Goal: Obtain resource: Obtain resource

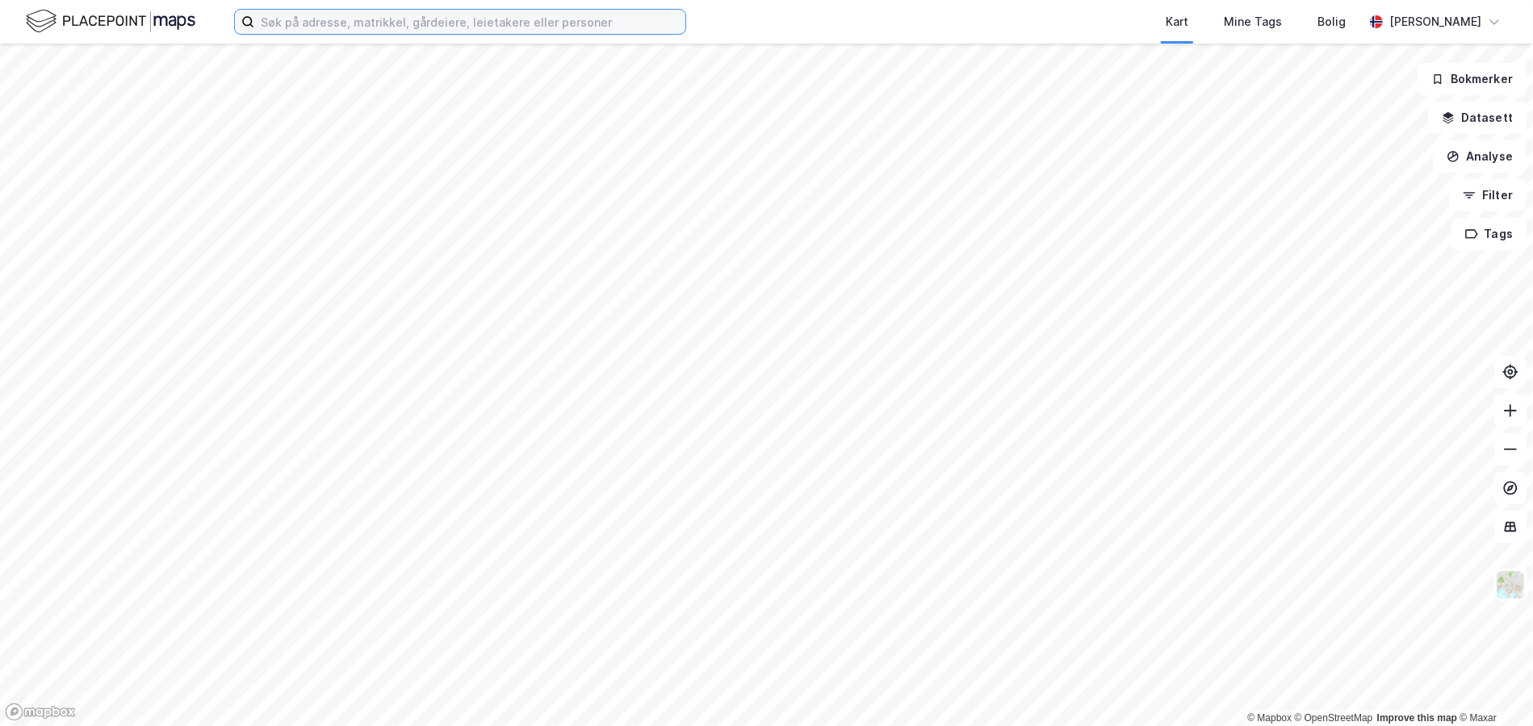
click at [325, 32] on input at bounding box center [469, 22] width 431 height 24
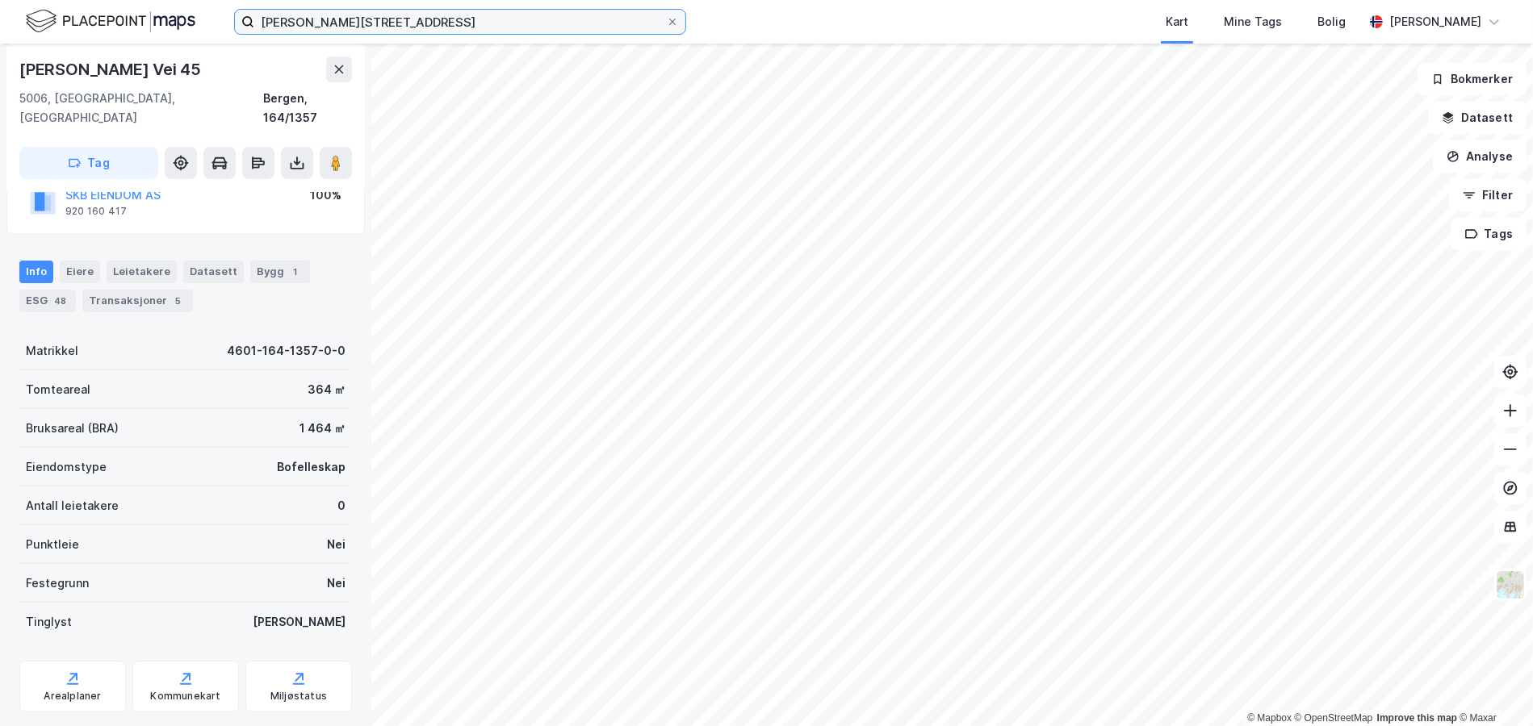
scroll to position [152, 0]
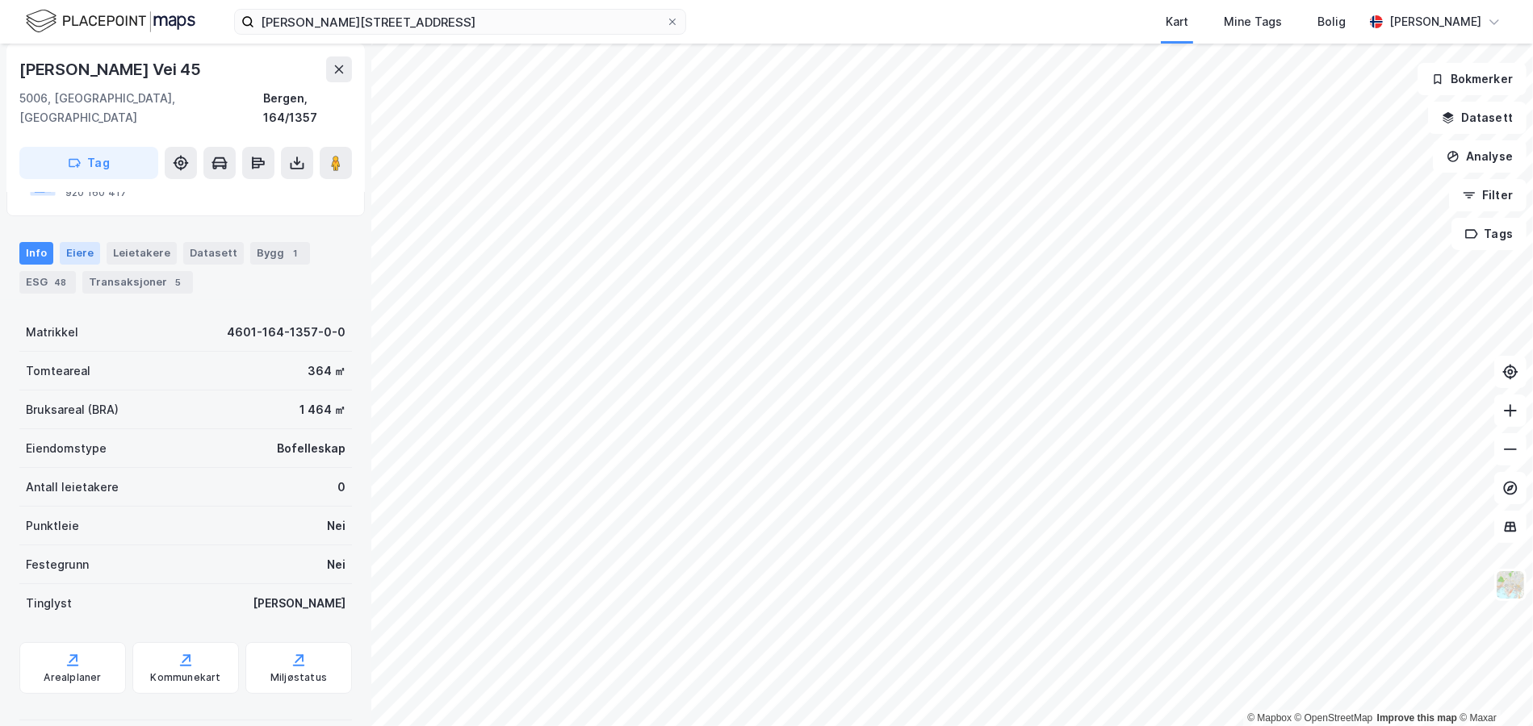
click at [61, 242] on div "Eiere" at bounding box center [80, 253] width 40 height 23
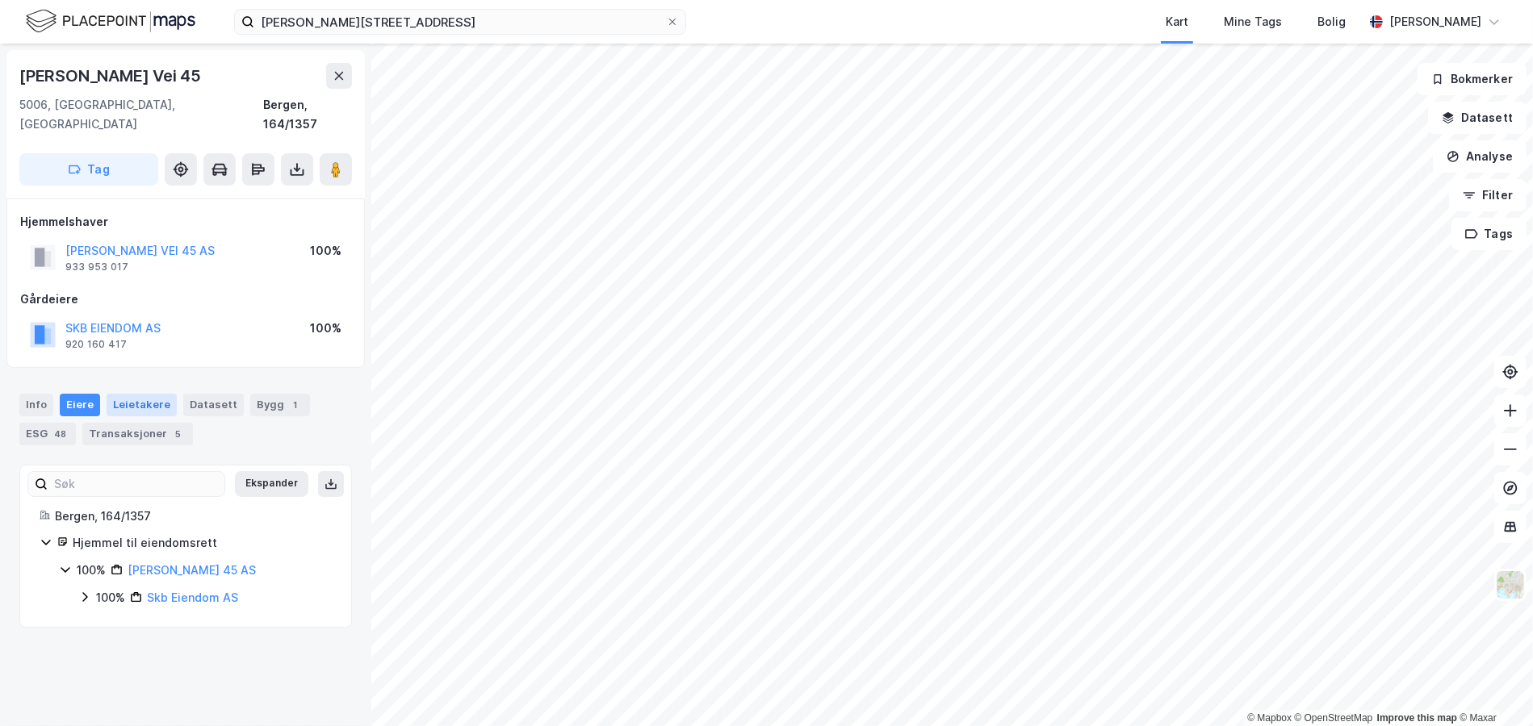
click at [151, 394] on div "Leietakere" at bounding box center [142, 405] width 70 height 23
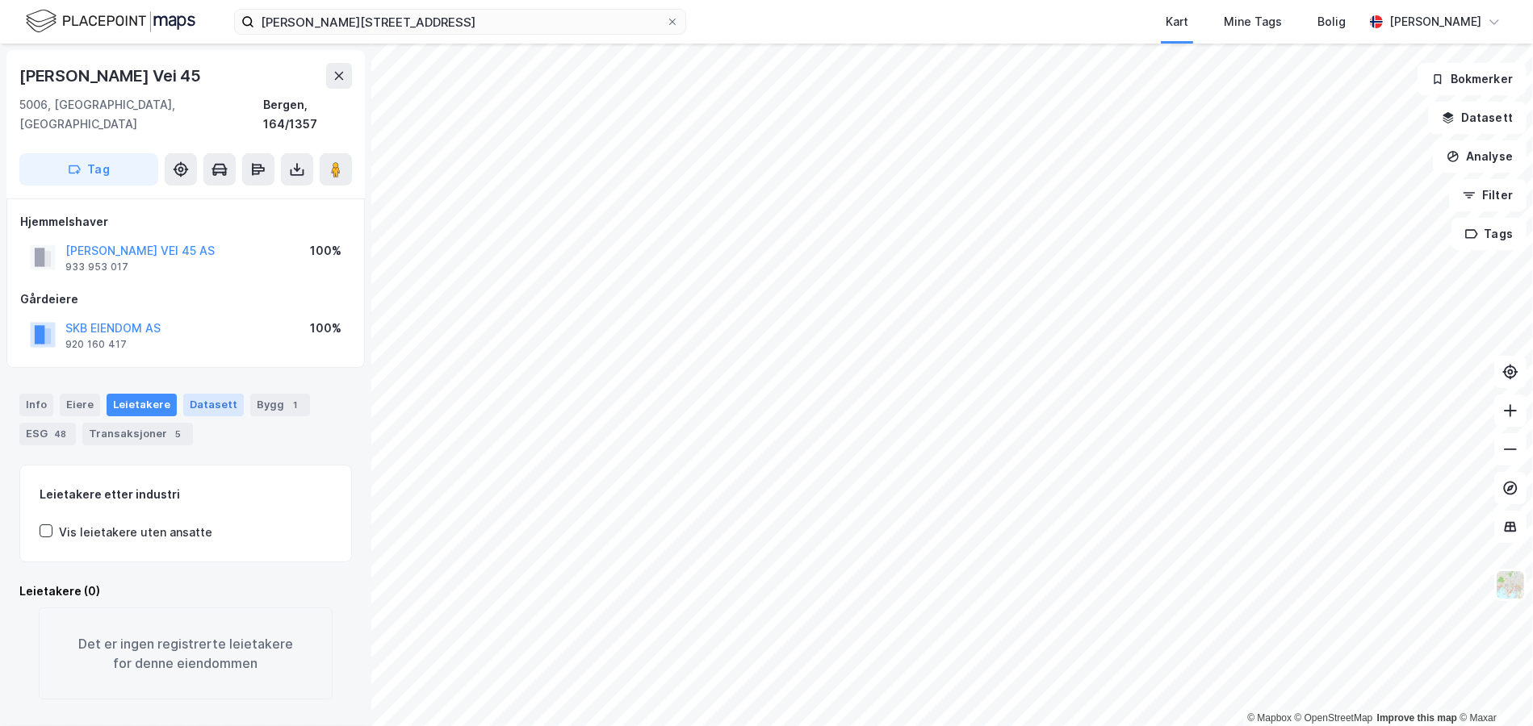
click at [205, 394] on div "Datasett" at bounding box center [213, 405] width 61 height 23
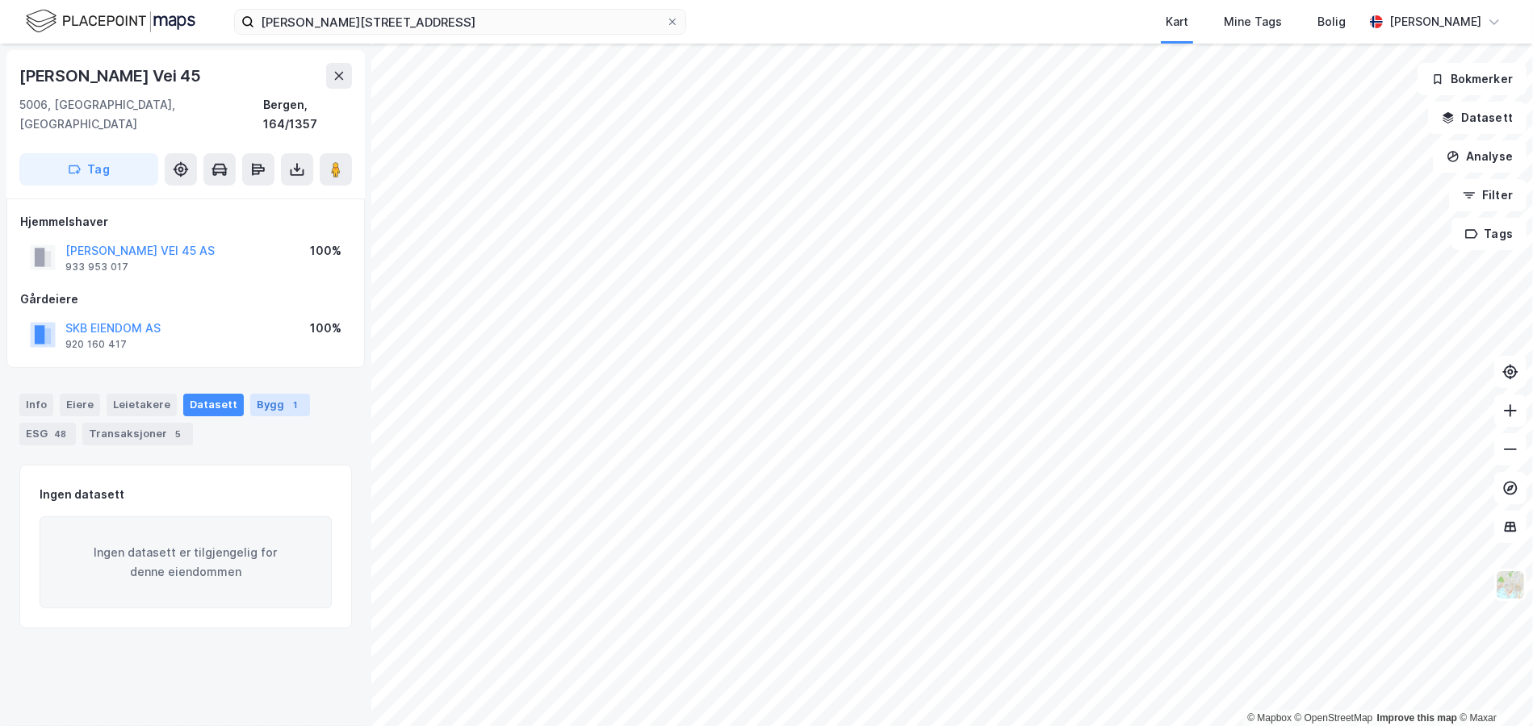
click at [271, 394] on div "Bygg 1" at bounding box center [280, 405] width 60 height 23
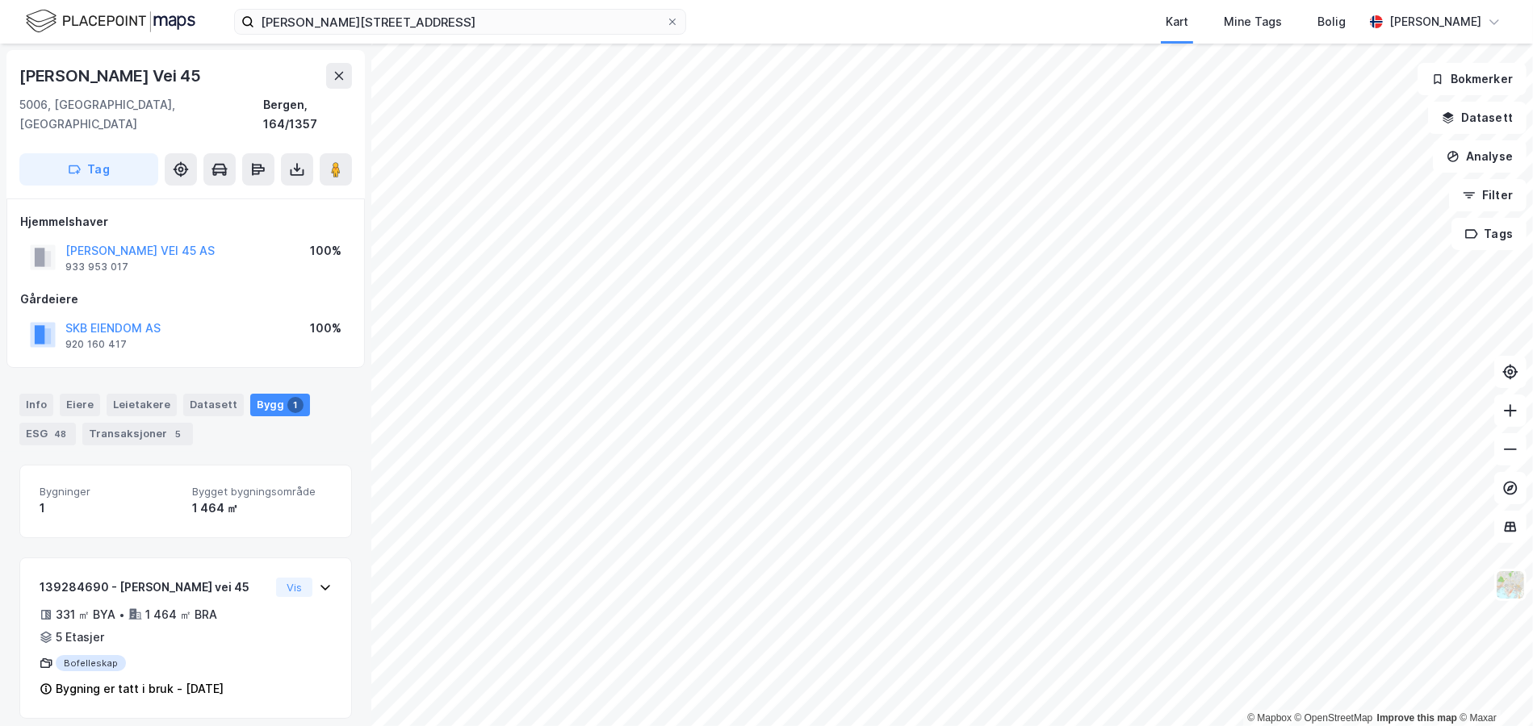
click at [36, 402] on div "Info [PERSON_NAME] Datasett Bygg 1 ESG 48 Transaksjoner 5" at bounding box center [185, 420] width 333 height 52
click at [43, 423] on div "ESG 48" at bounding box center [47, 434] width 56 height 23
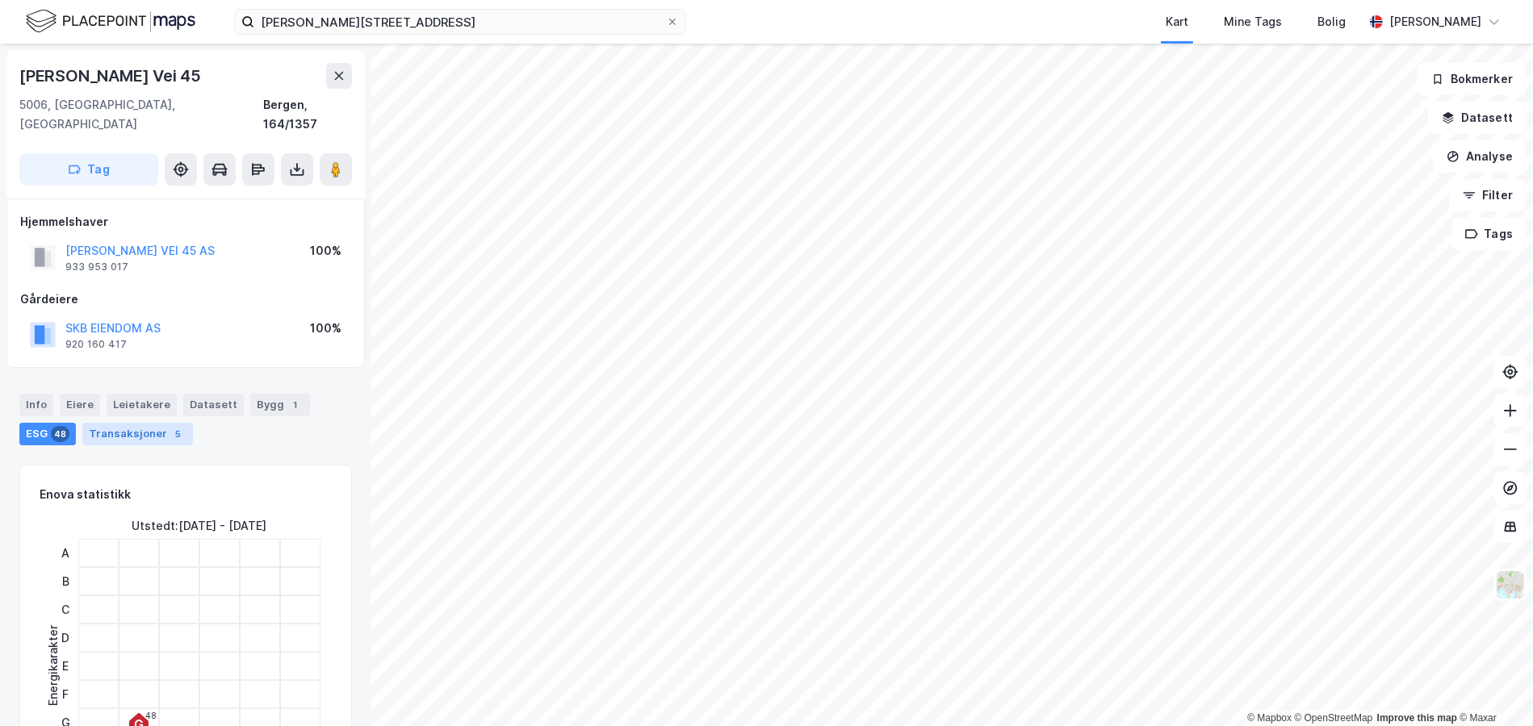
click at [149, 423] on div "Transaksjoner 5" at bounding box center [137, 434] width 111 height 23
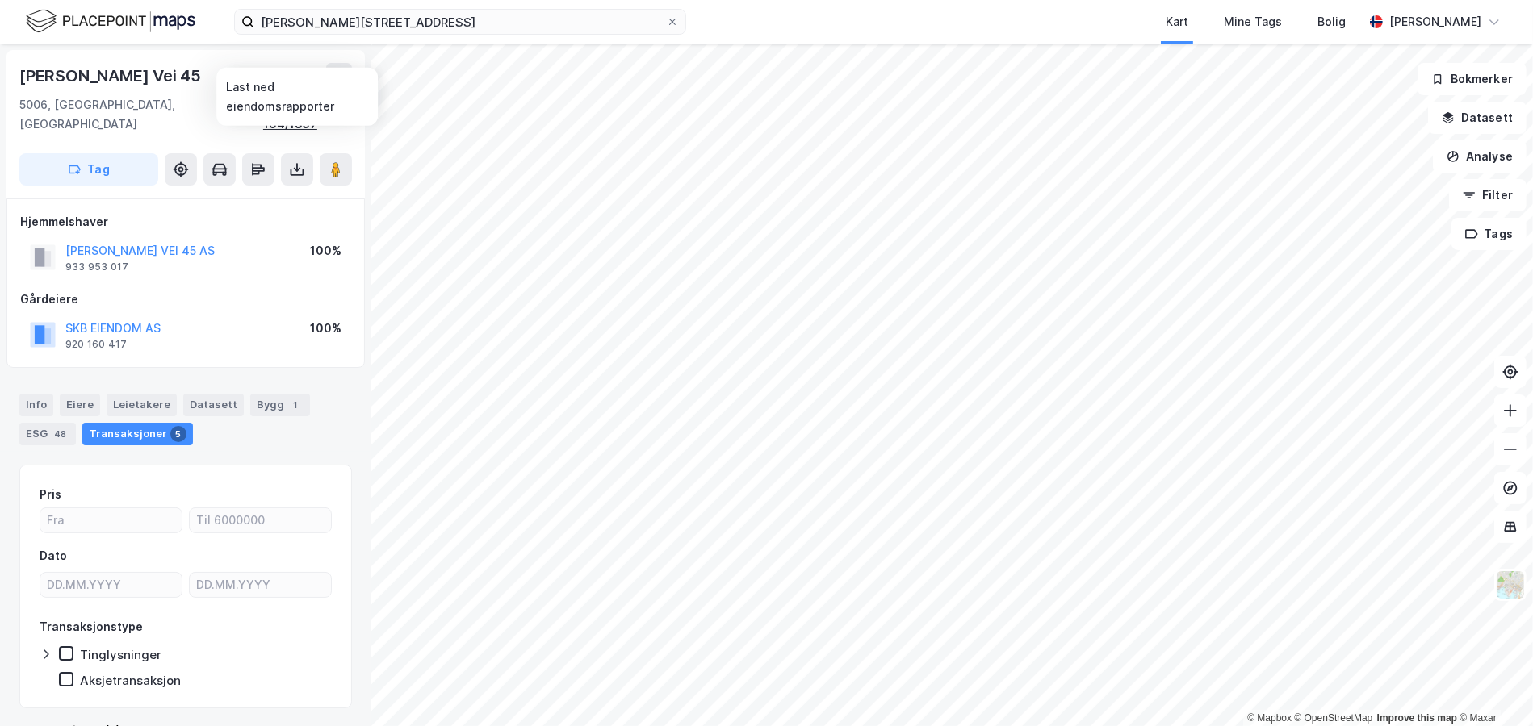
click at [266, 109] on div "Bergen, 164/1357" at bounding box center [307, 114] width 89 height 39
click at [302, 161] on icon at bounding box center [297, 169] width 16 height 16
click at [228, 221] on div "Last ned matrikkelrapport" at bounding box center [236, 227] width 133 height 13
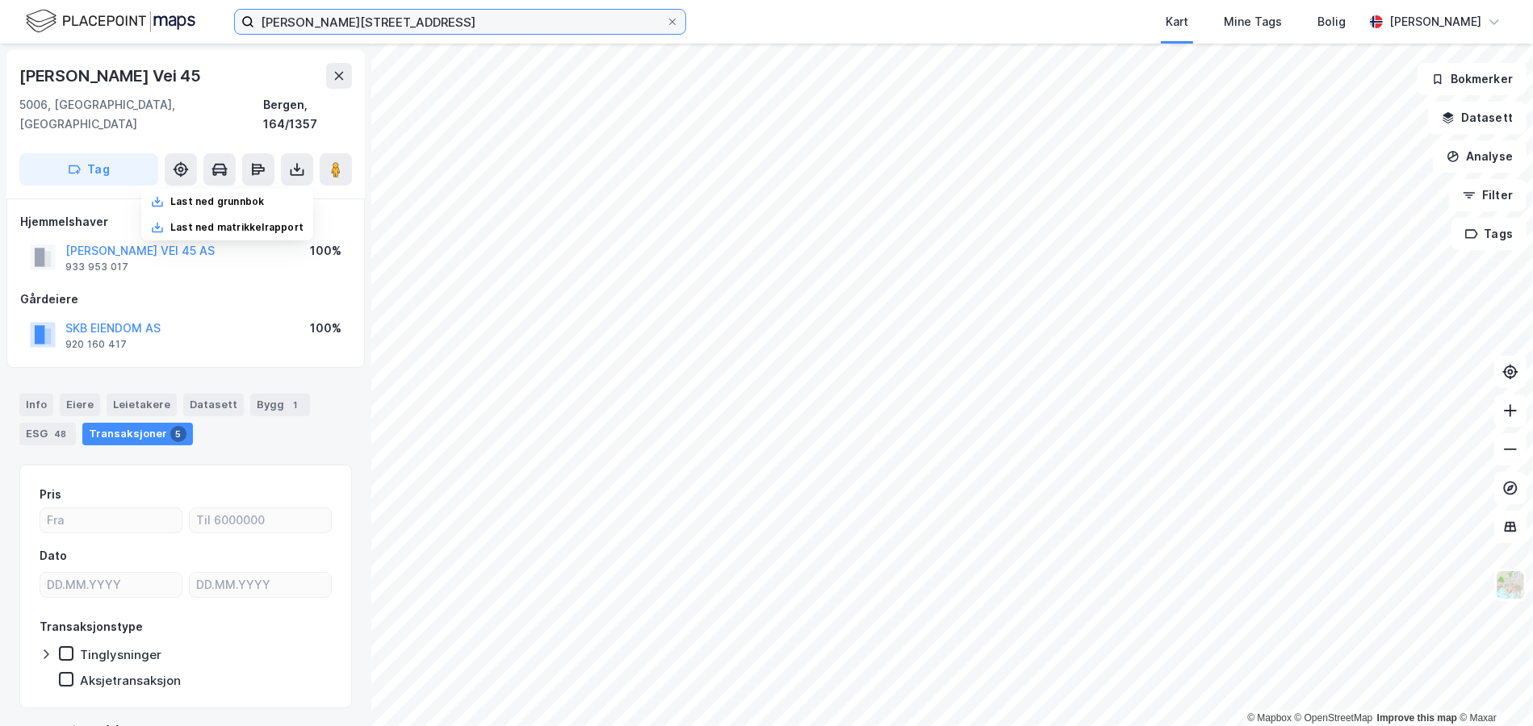
click at [282, 22] on input "[PERSON_NAME][STREET_ADDRESS]" at bounding box center [460, 22] width 412 height 24
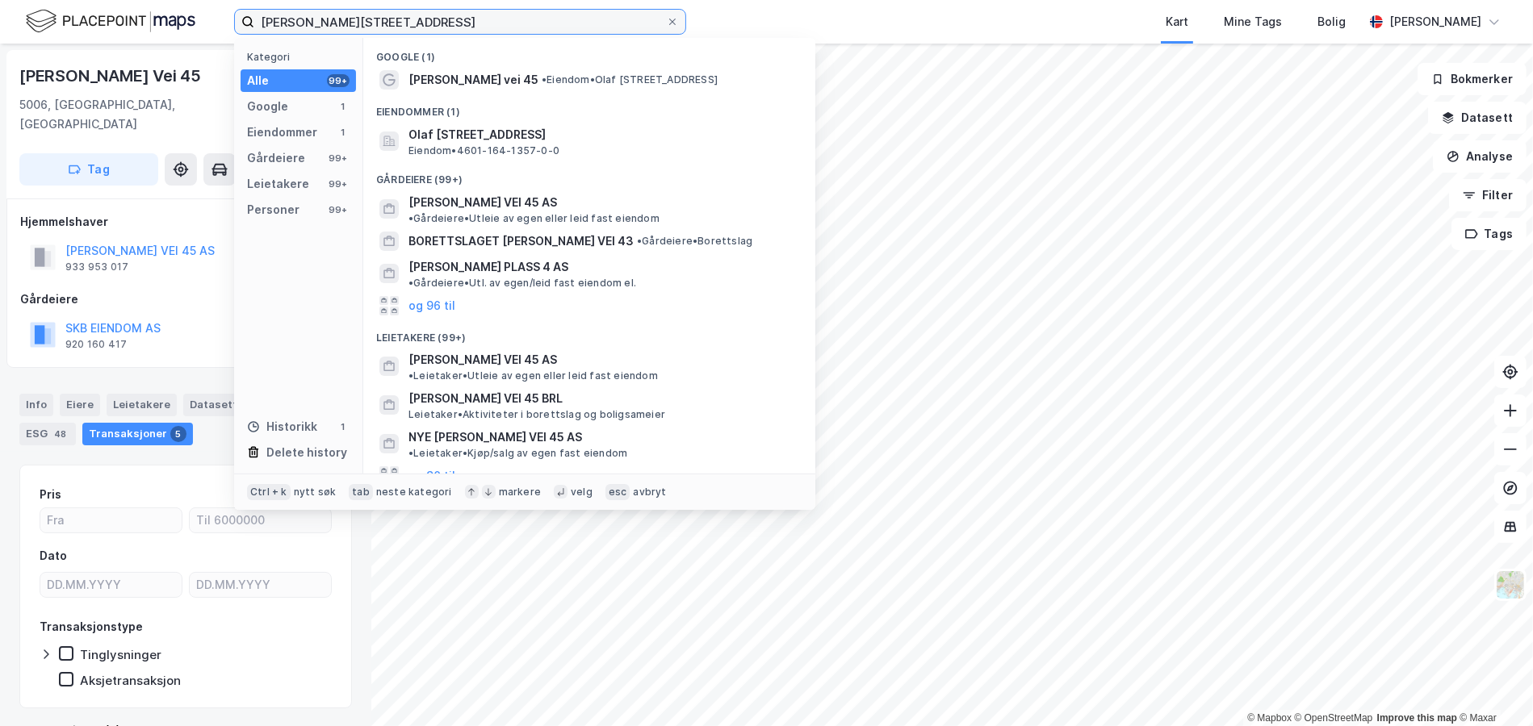
click at [283, 22] on input "[PERSON_NAME][STREET_ADDRESS]" at bounding box center [460, 22] width 412 height 24
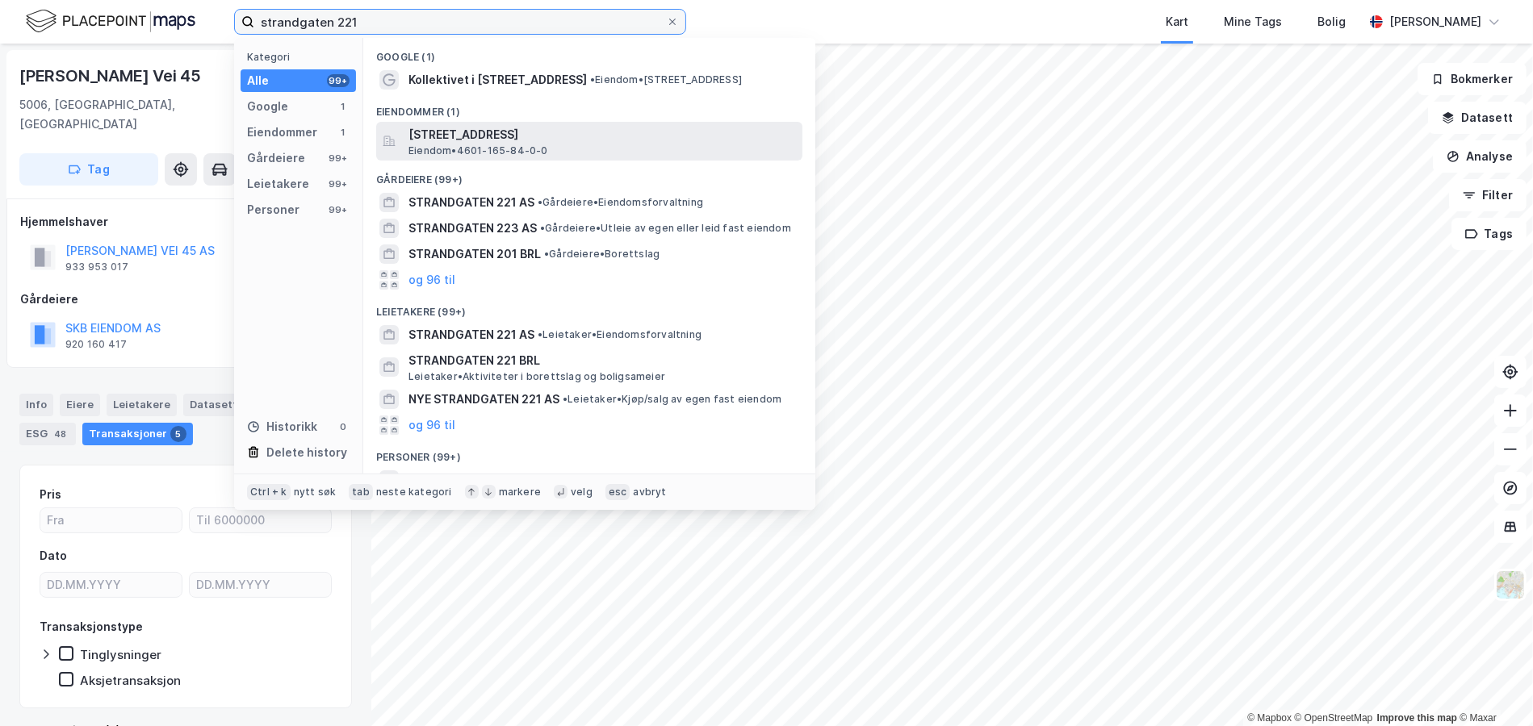
type input "strandgaten 221"
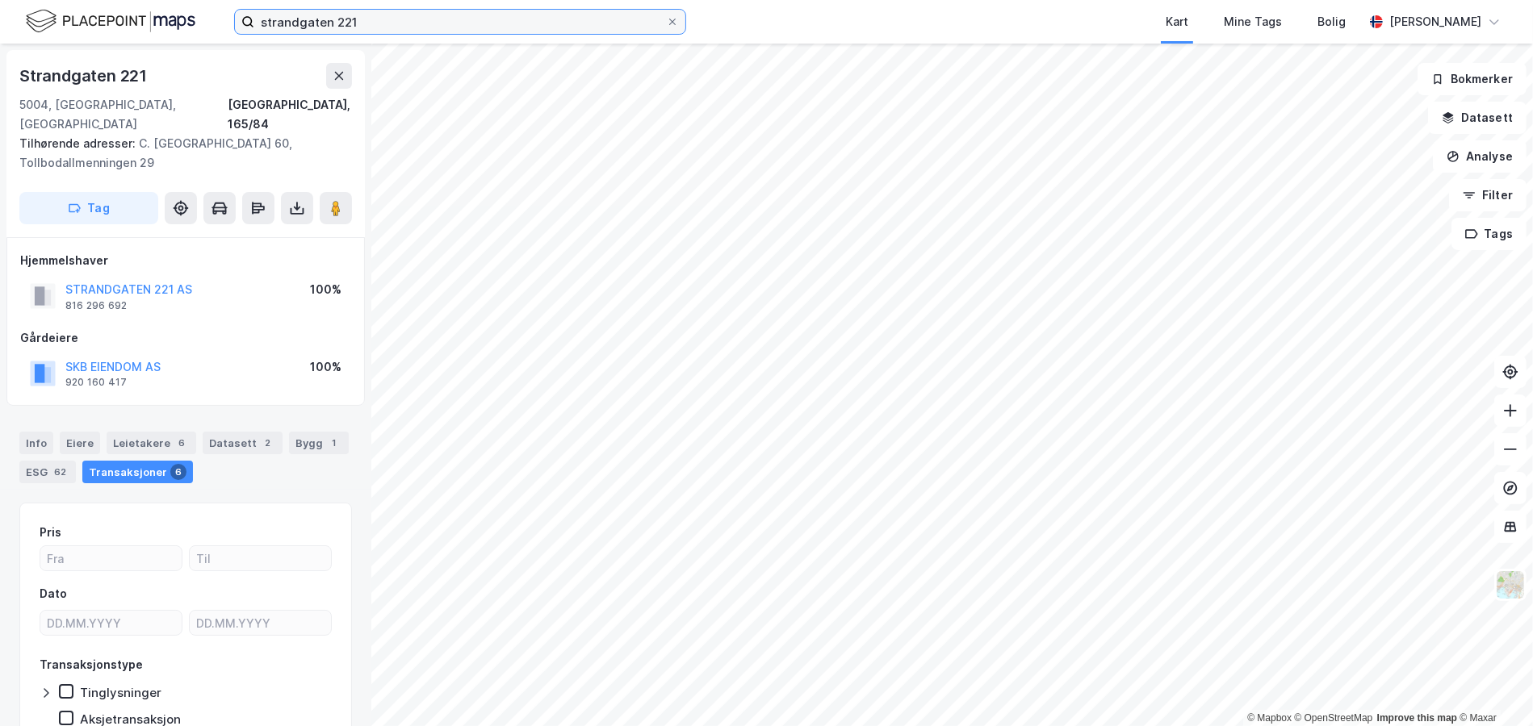
scroll to position [2, 0]
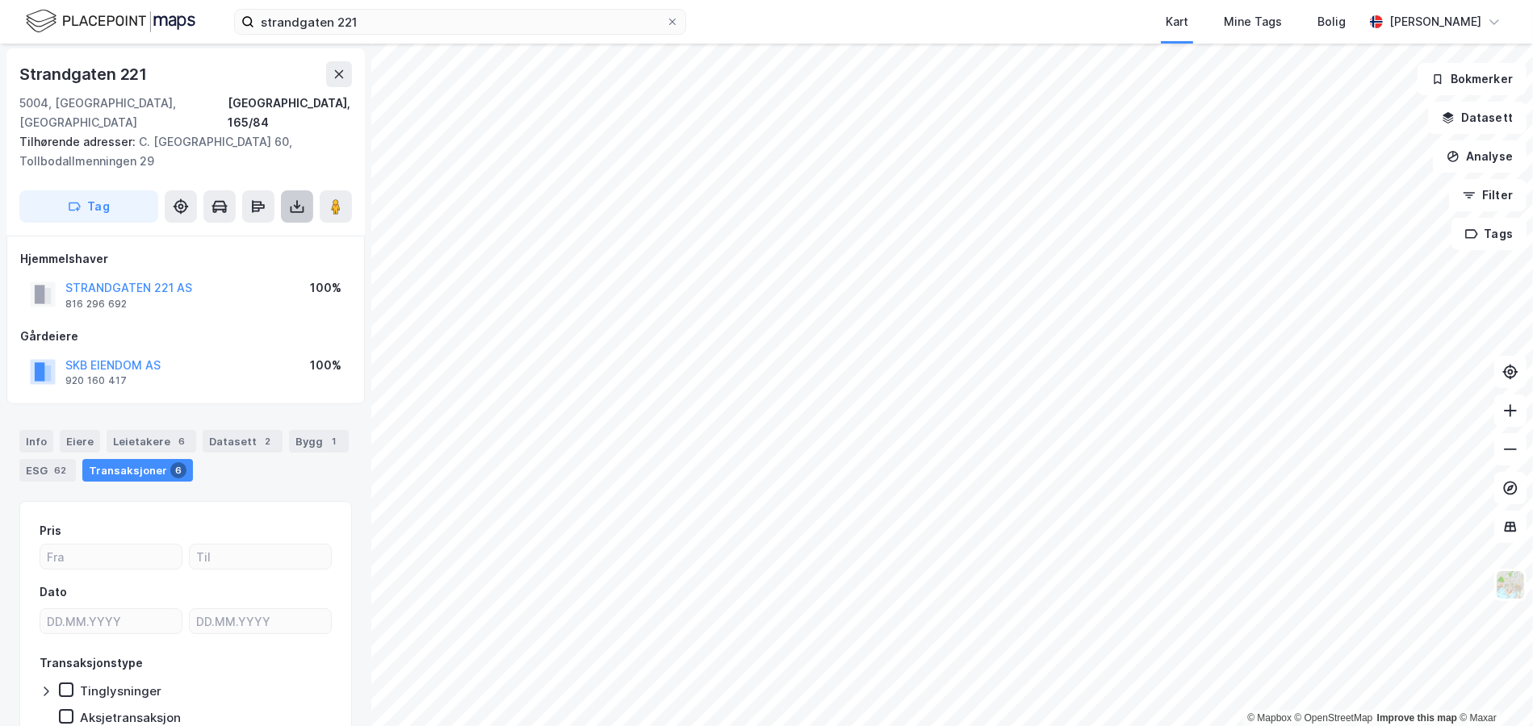
click at [309, 190] on button at bounding box center [297, 206] width 32 height 32
click at [277, 252] on div "Last ned matrikkelrapport" at bounding box center [227, 265] width 172 height 26
